Goal: Task Accomplishment & Management: Complete application form

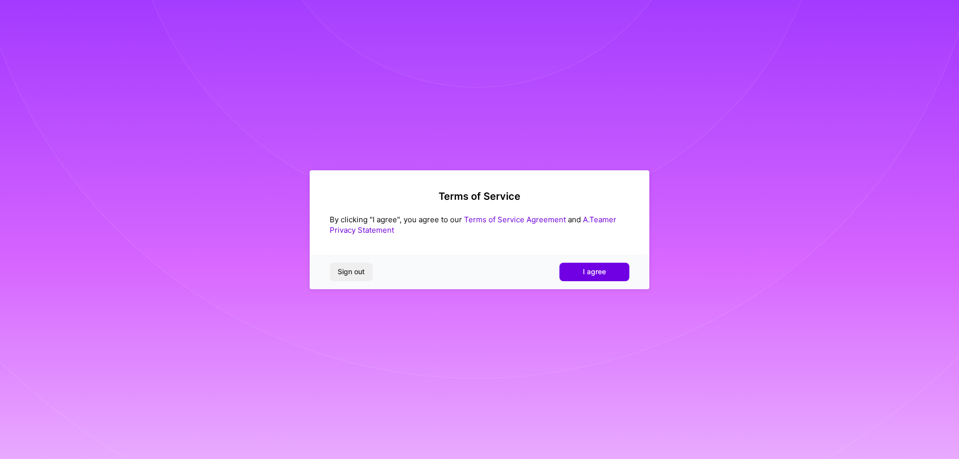
click at [586, 275] on span "I agree" at bounding box center [594, 272] width 23 height 10
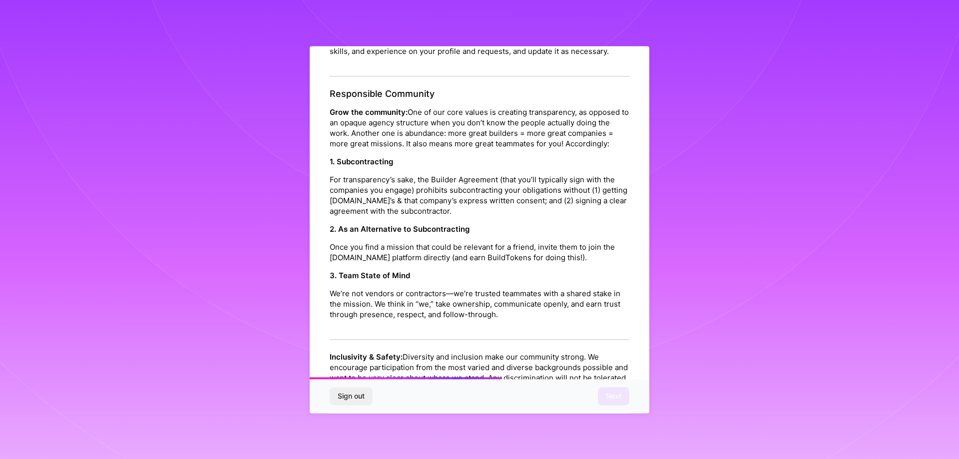
scroll to position [1078, 0]
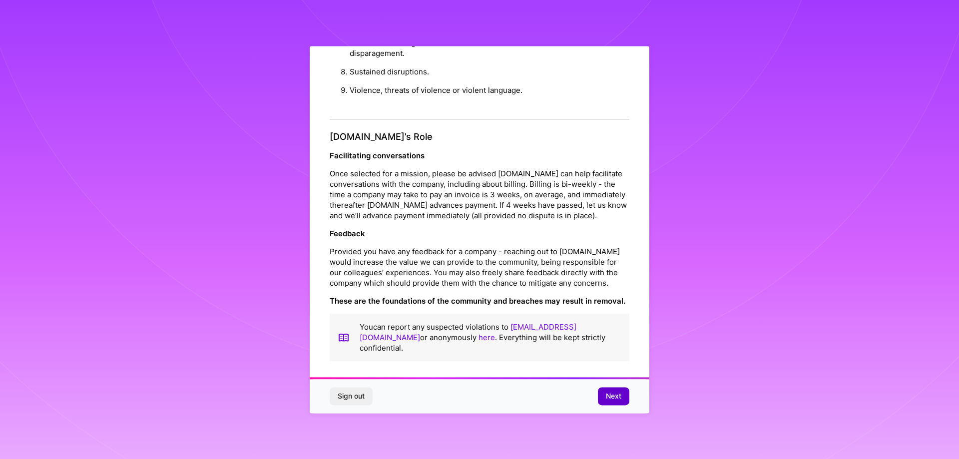
click at [602, 400] on button "Next" at bounding box center [613, 396] width 31 height 18
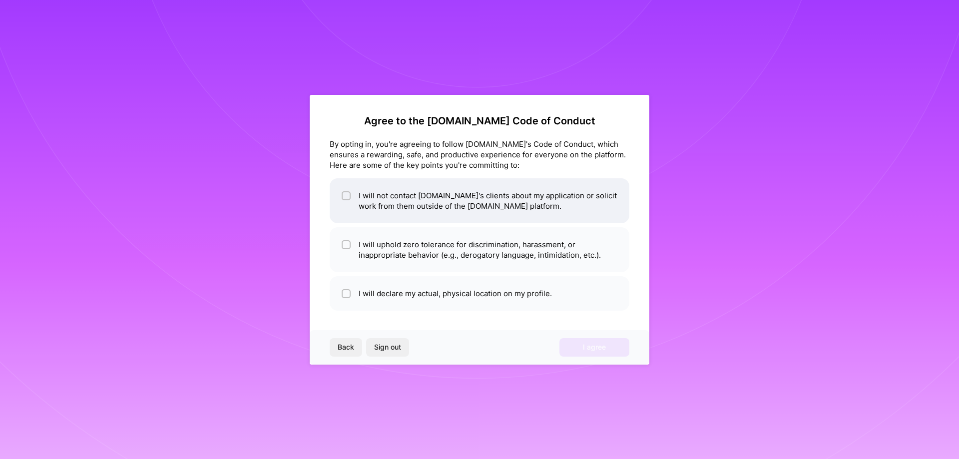
click at [545, 201] on li "I will not contact [DOMAIN_NAME]'s clients about my application or solicit work…" at bounding box center [480, 200] width 300 height 45
checkbox input "true"
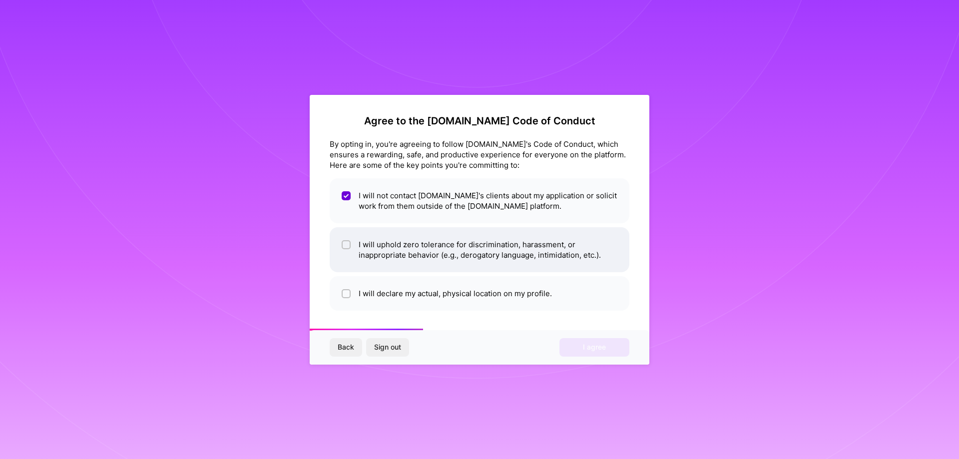
click at [533, 248] on li "I will uphold zero tolerance for discrimination, harassment, or inappropriate b…" at bounding box center [480, 249] width 300 height 45
checkbox input "true"
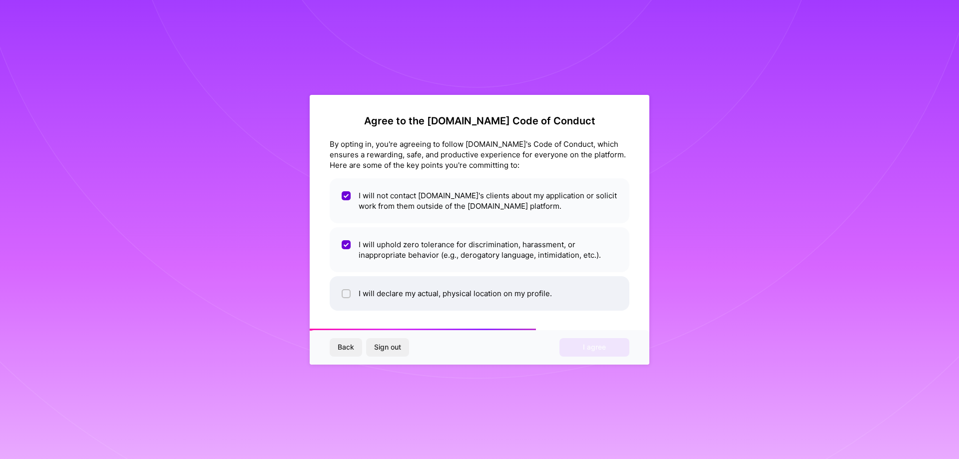
click at [528, 293] on li "I will declare my actual, physical location on my profile." at bounding box center [480, 293] width 300 height 34
checkbox input "true"
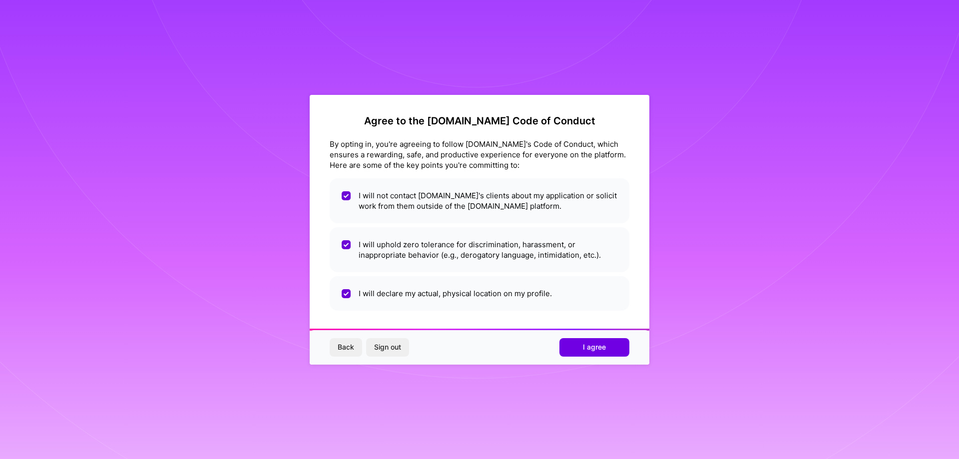
click at [607, 359] on div "Back Sign out I agree" at bounding box center [480, 347] width 340 height 34
click at [602, 352] on span "I agree" at bounding box center [594, 347] width 23 height 10
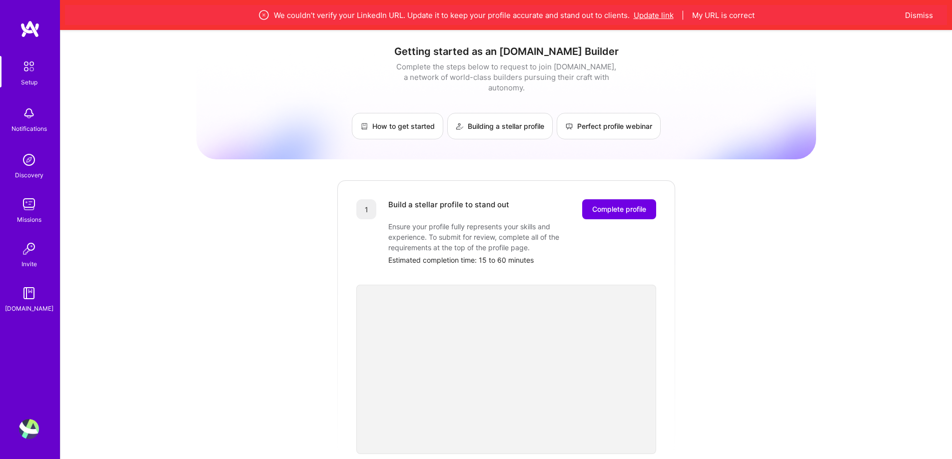
click at [654, 13] on button "Update link" at bounding box center [653, 15] width 40 height 10
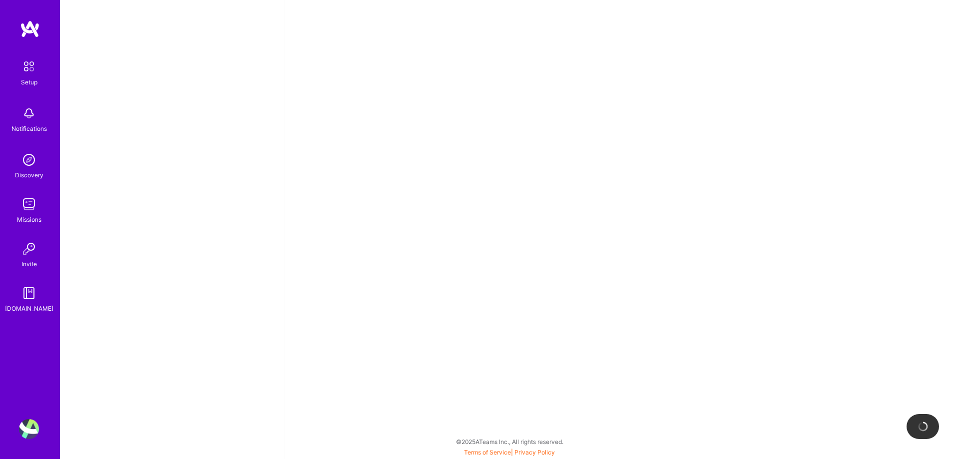
select select "US"
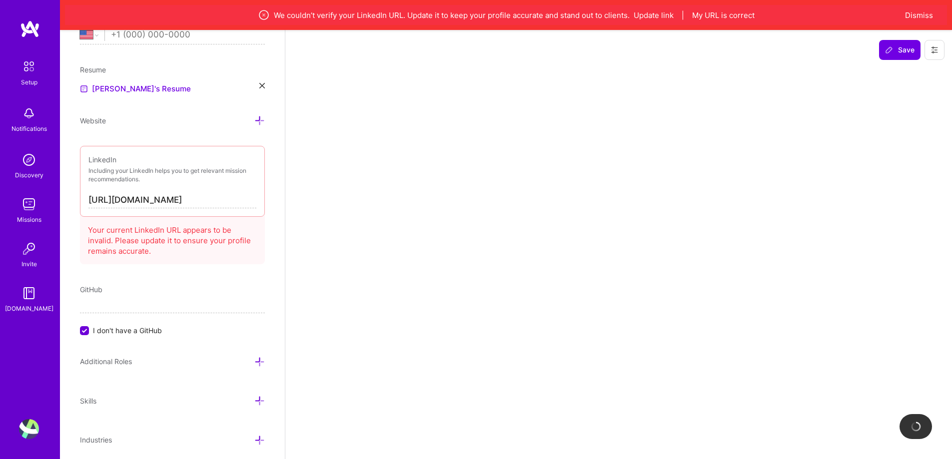
scroll to position [417, 0]
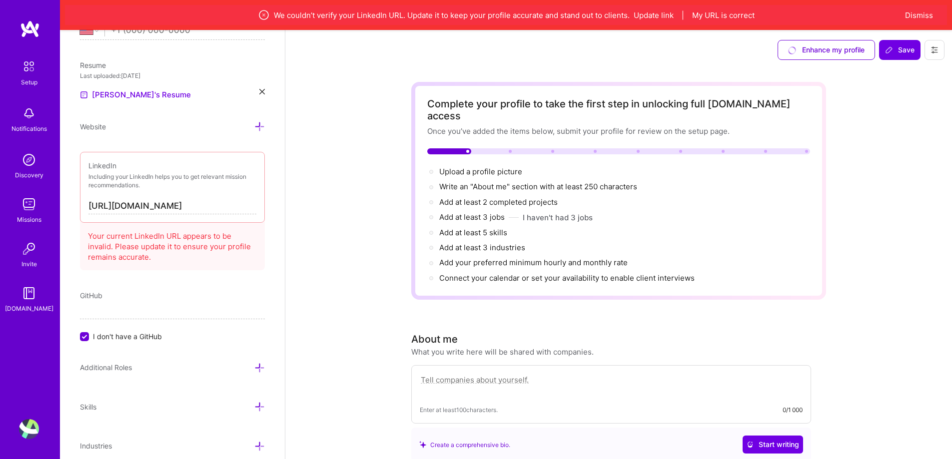
drag, startPoint x: 231, startPoint y: 206, endPoint x: 130, endPoint y: 198, distance: 101.2
click at [130, 198] on input "[URL][DOMAIN_NAME]" at bounding box center [172, 206] width 168 height 16
click at [243, 212] on input "[URL][DOMAIN_NAME]" at bounding box center [172, 206] width 168 height 16
drag, startPoint x: 245, startPoint y: 200, endPoint x: 44, endPoint y: 205, distance: 200.4
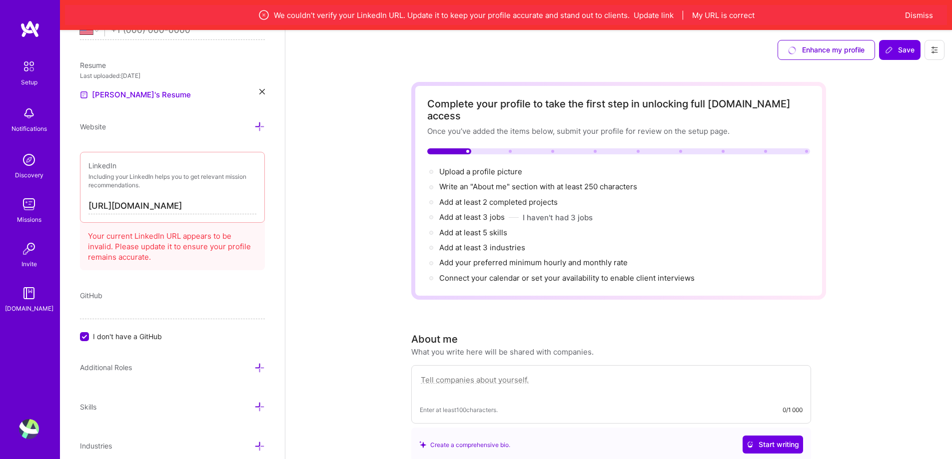
click at [33, 68] on img at bounding box center [28, 66] width 21 height 21
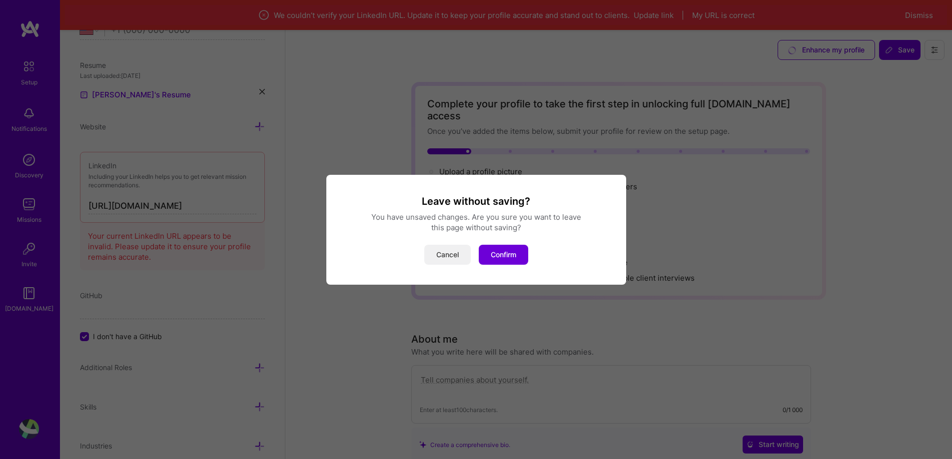
click at [442, 256] on button "Cancel" at bounding box center [447, 255] width 46 height 20
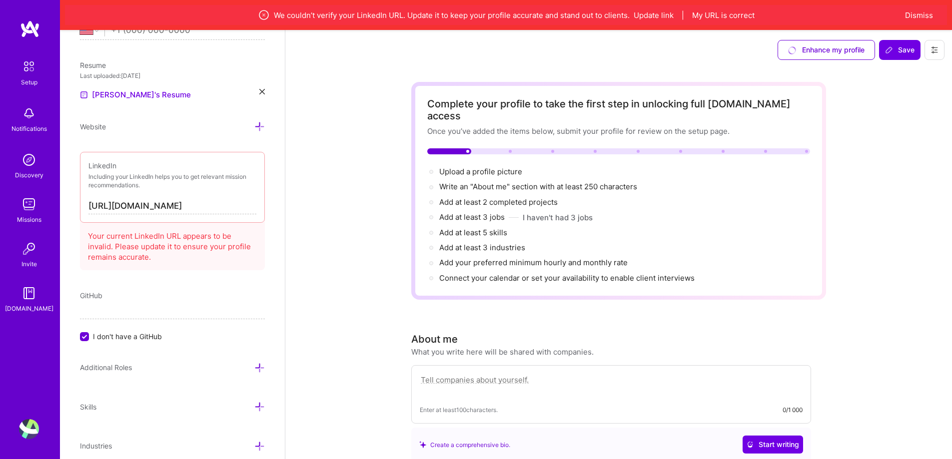
click at [34, 26] on img at bounding box center [30, 29] width 20 height 18
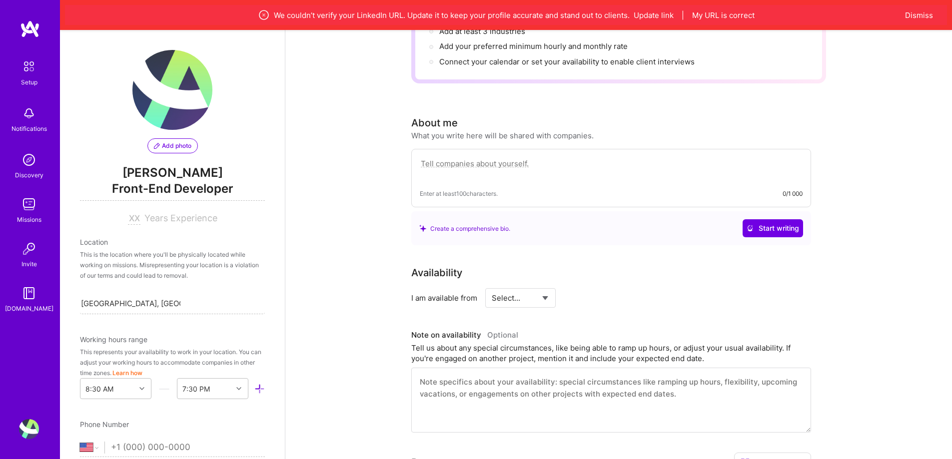
scroll to position [0, 0]
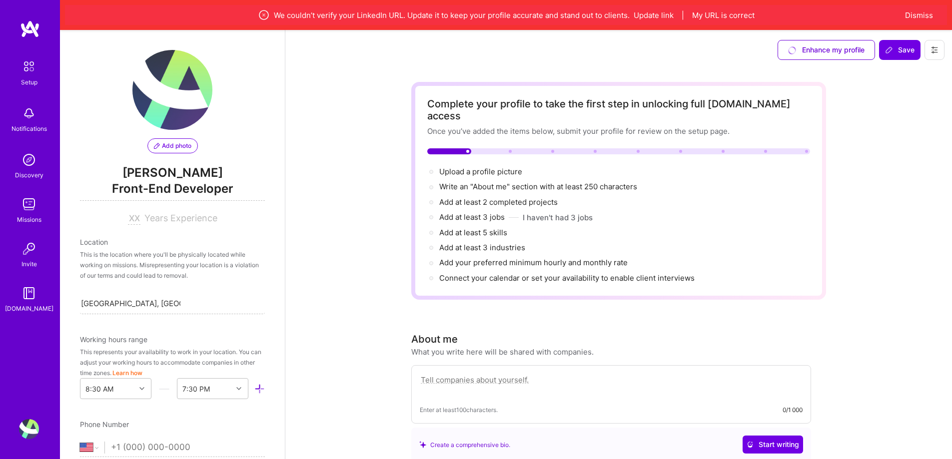
click at [26, 22] on img at bounding box center [30, 29] width 20 height 18
click at [30, 170] on div "Discovery" at bounding box center [29, 175] width 28 height 10
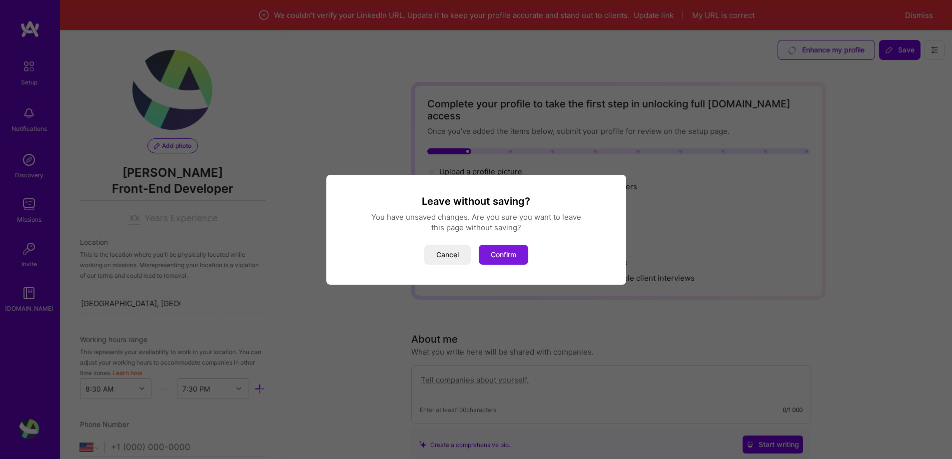
click at [508, 258] on button "Confirm" at bounding box center [503, 255] width 49 height 20
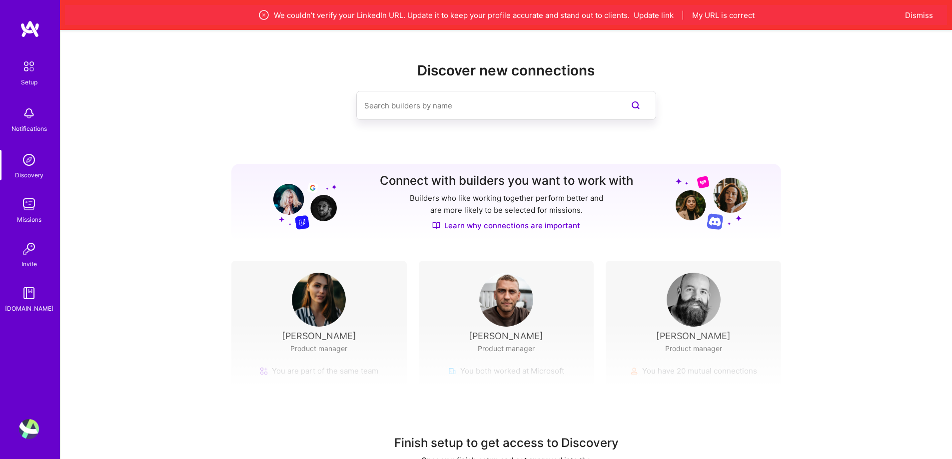
click at [28, 209] on img at bounding box center [29, 204] width 20 height 20
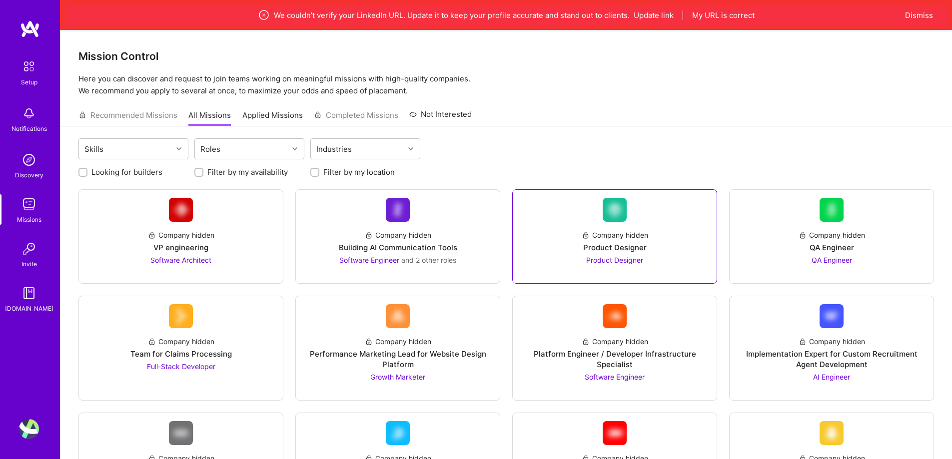
click at [604, 255] on div "Product Designer" at bounding box center [614, 260] width 57 height 10
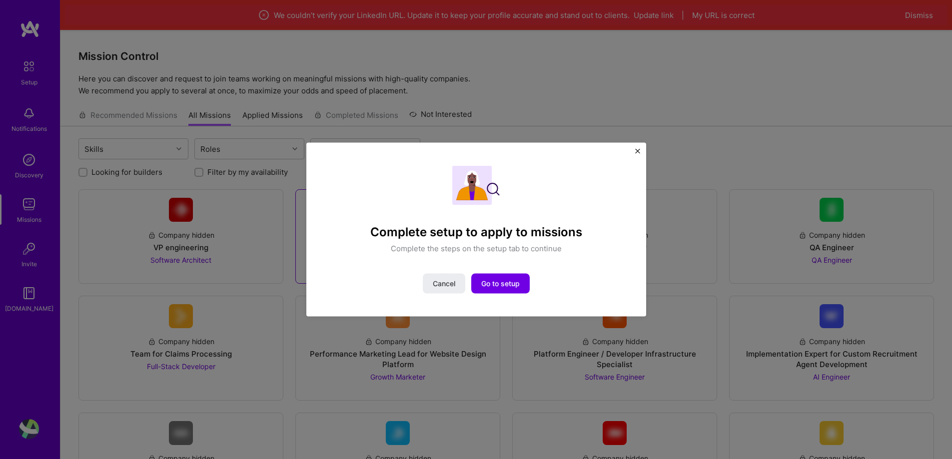
click at [445, 282] on span "Cancel" at bounding box center [444, 284] width 22 height 10
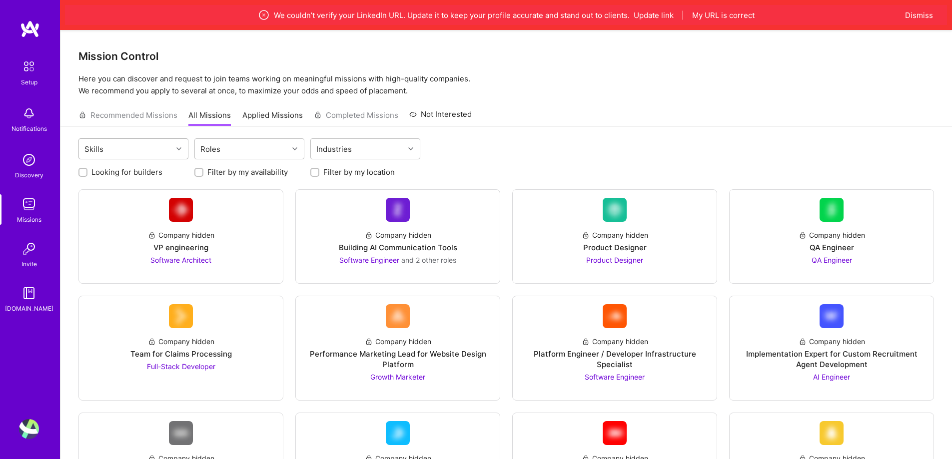
click at [143, 151] on div "Skills" at bounding box center [125, 149] width 93 height 20
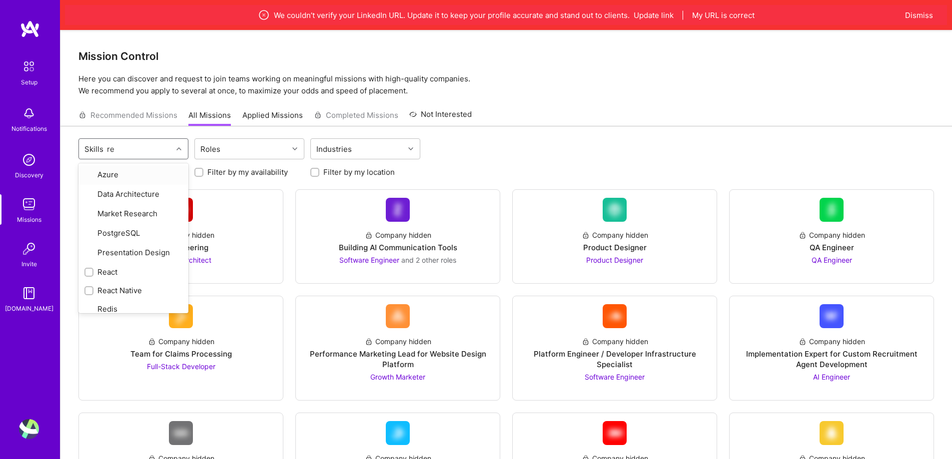
type input "rea"
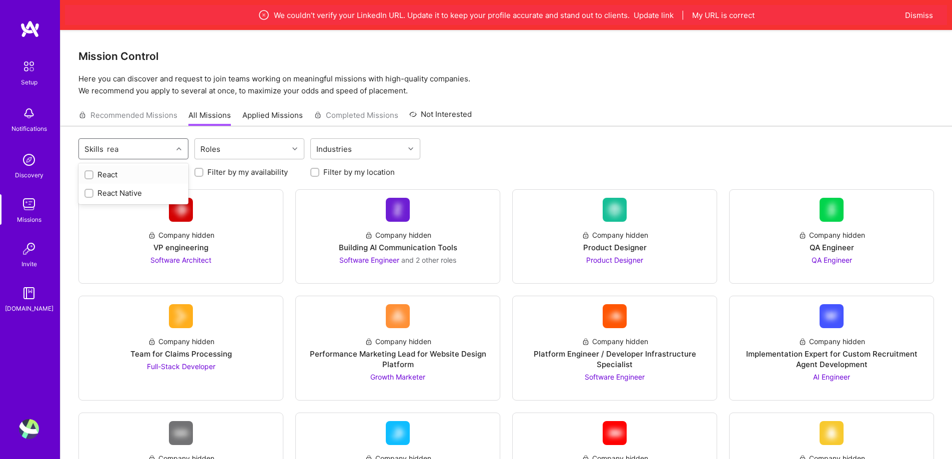
click at [147, 179] on div "React" at bounding box center [133, 174] width 98 height 10
checkbox input "true"
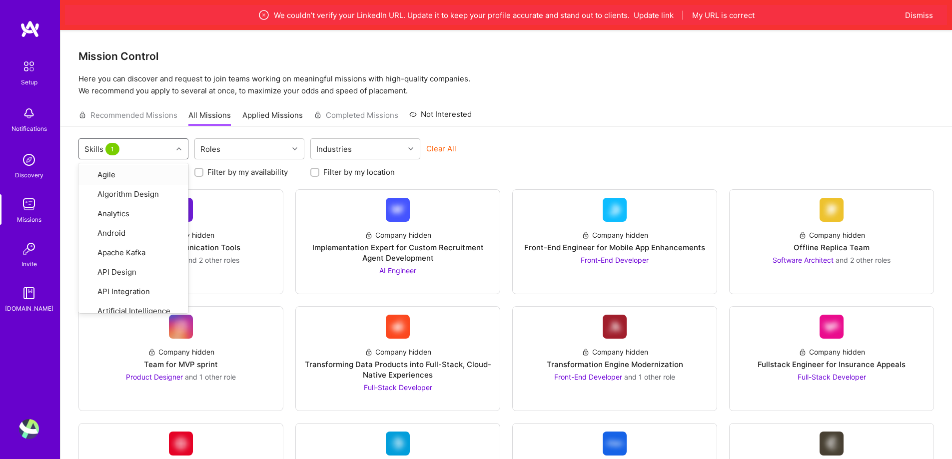
click at [597, 138] on div "option React, selected. option Agile focused, 1 of 80. 80 results available. Us…" at bounding box center [505, 386] width 891 height 521
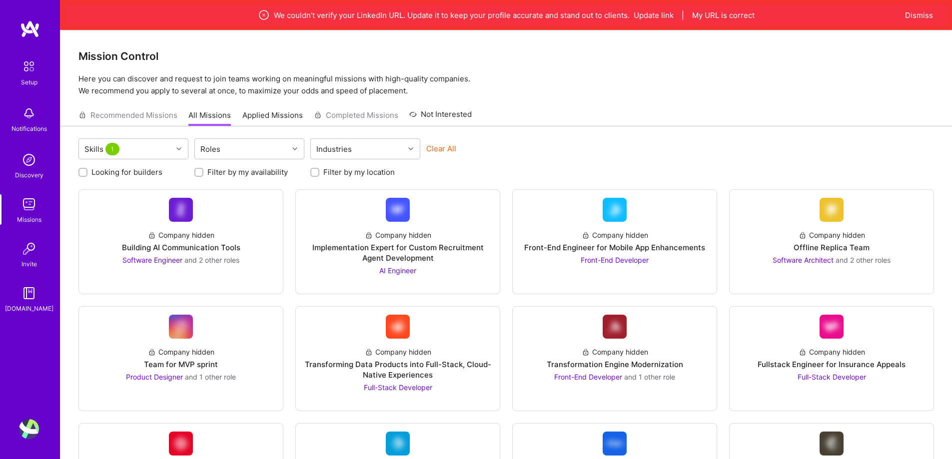
click at [142, 111] on div "Recommended Missions All Missions Applied Missions Completed Missions Not Inter…" at bounding box center [274, 114] width 393 height 21
